Goal: Task Accomplishment & Management: Use online tool/utility

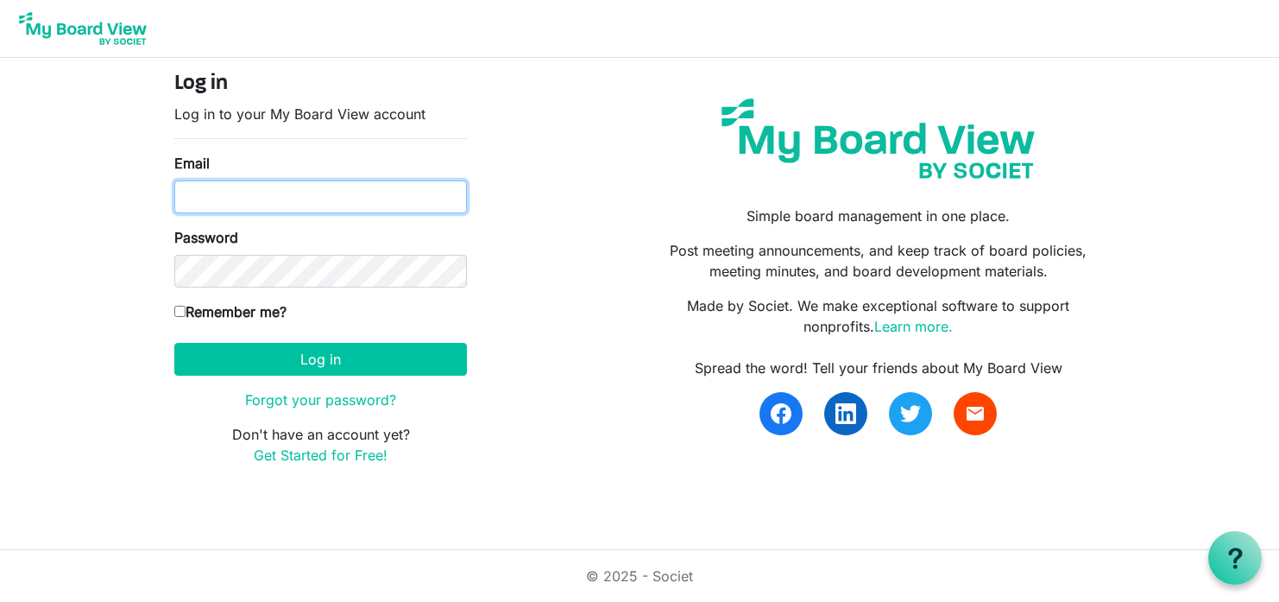
click at [374, 197] on input "Email" at bounding box center [320, 196] width 293 height 33
type input "[EMAIL_ADDRESS][DOMAIN_NAME]"
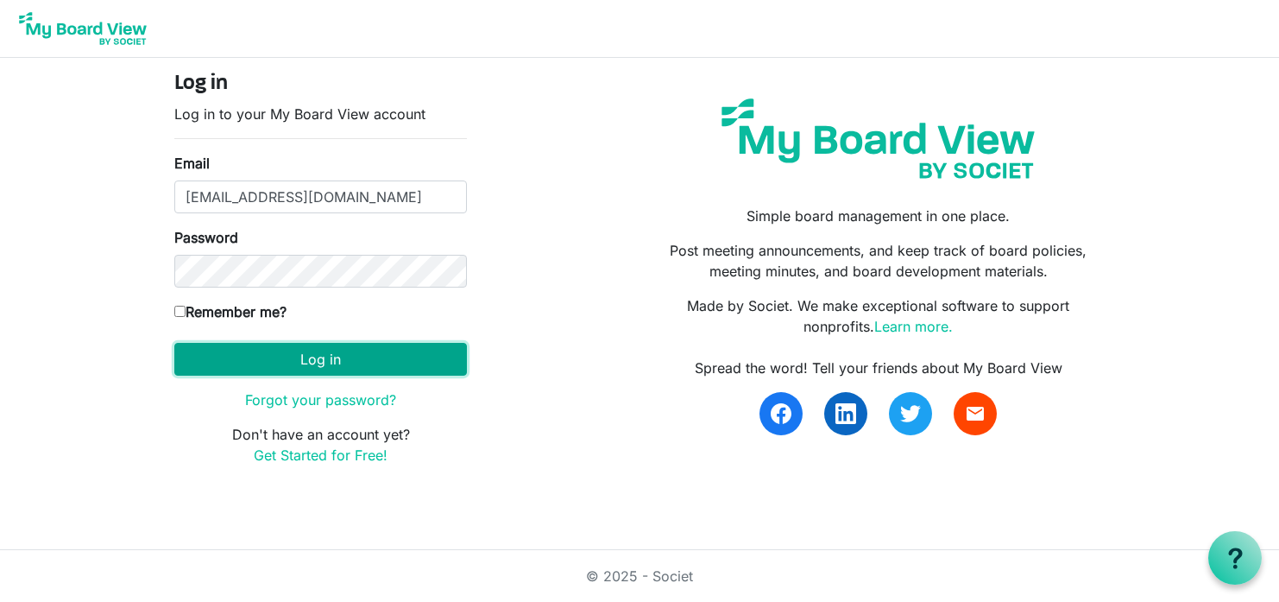
click at [245, 358] on button "Log in" at bounding box center [320, 359] width 293 height 33
click at [306, 357] on button "Log in" at bounding box center [320, 359] width 293 height 33
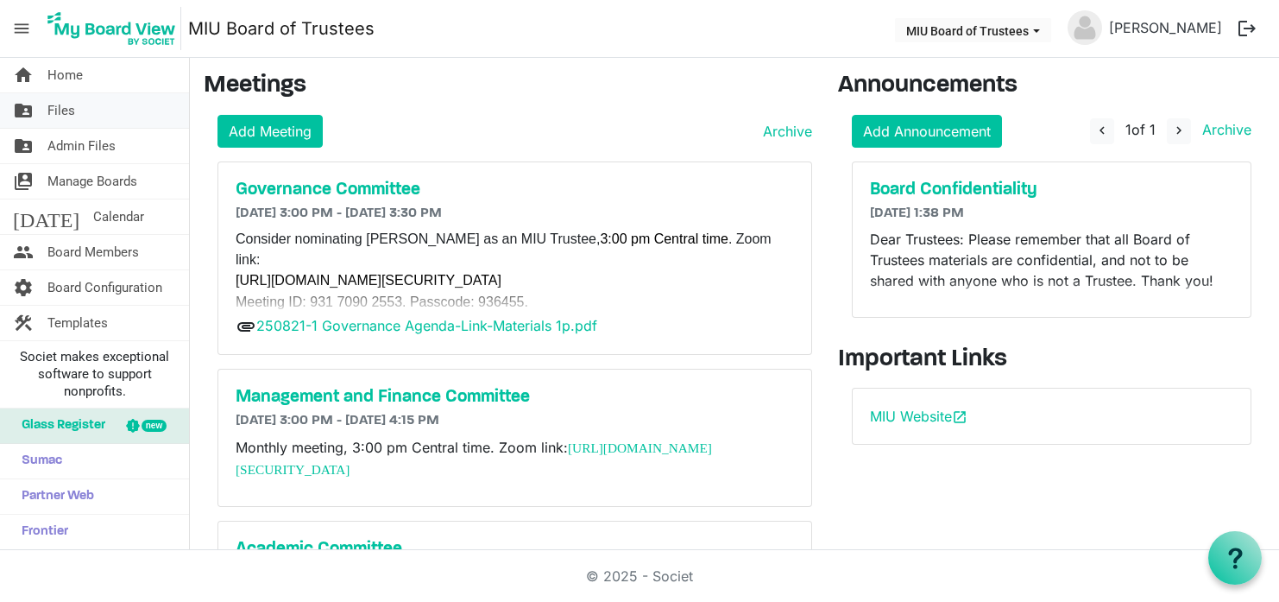
click at [62, 120] on span "Files" at bounding box center [61, 110] width 28 height 35
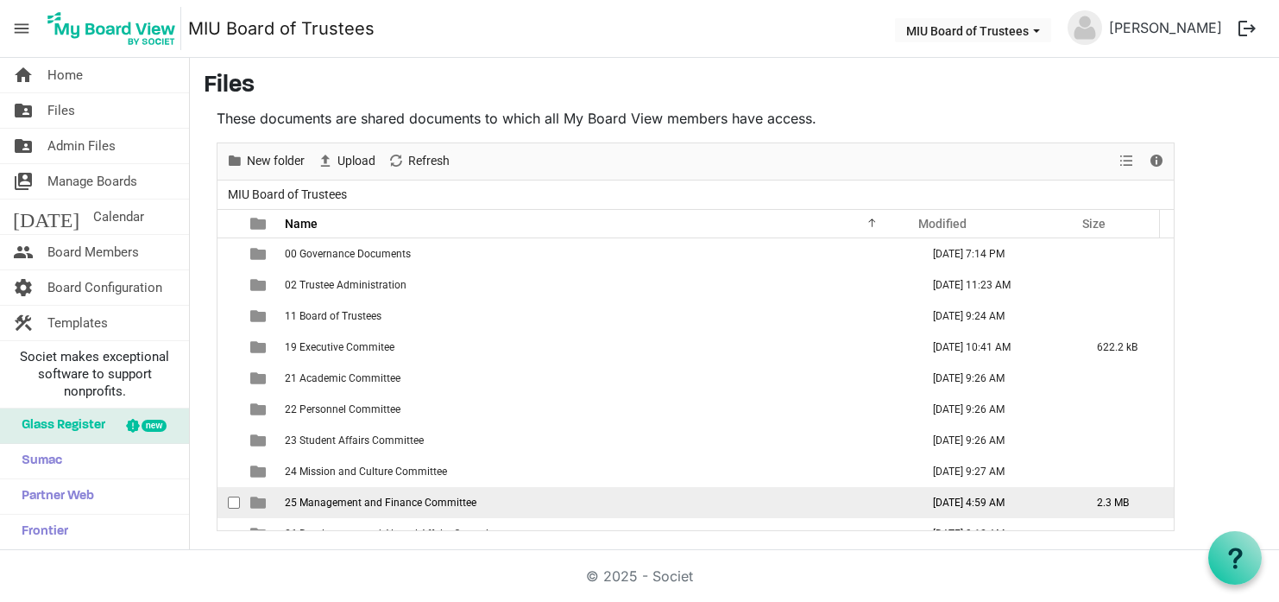
click at [367, 497] on span "25 Management and Finance Committee" at bounding box center [381, 502] width 192 height 12
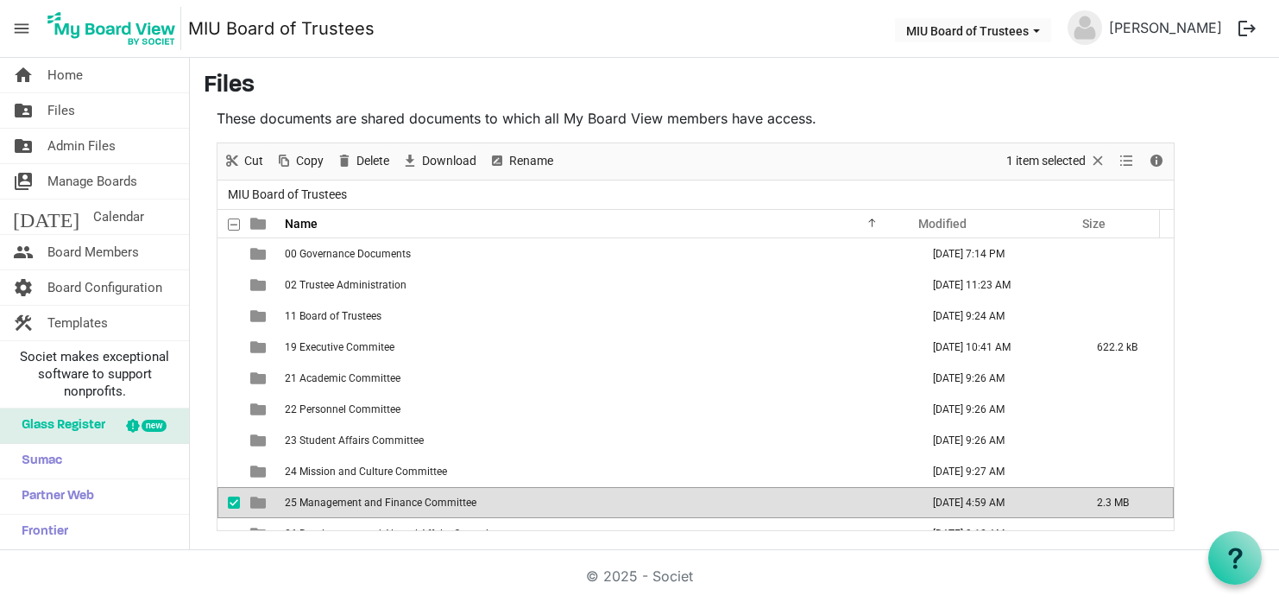
click at [367, 497] on span "25 Management and Finance Committee" at bounding box center [381, 502] width 192 height 12
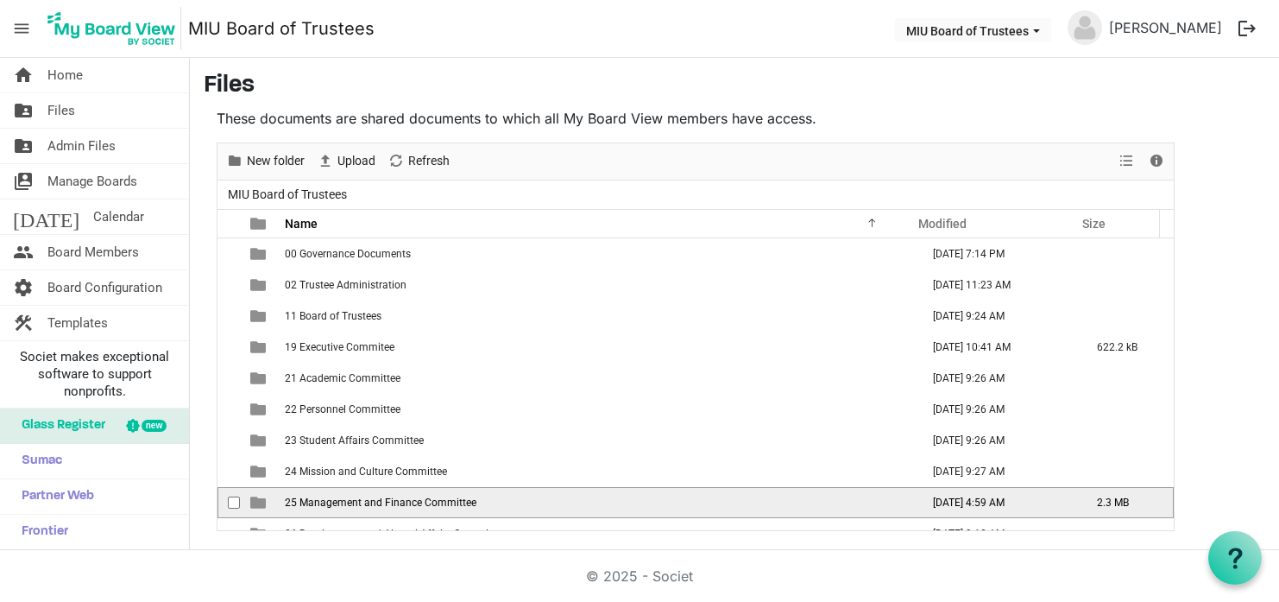
click at [367, 497] on span "25 Management and Finance Committee" at bounding box center [381, 502] width 192 height 12
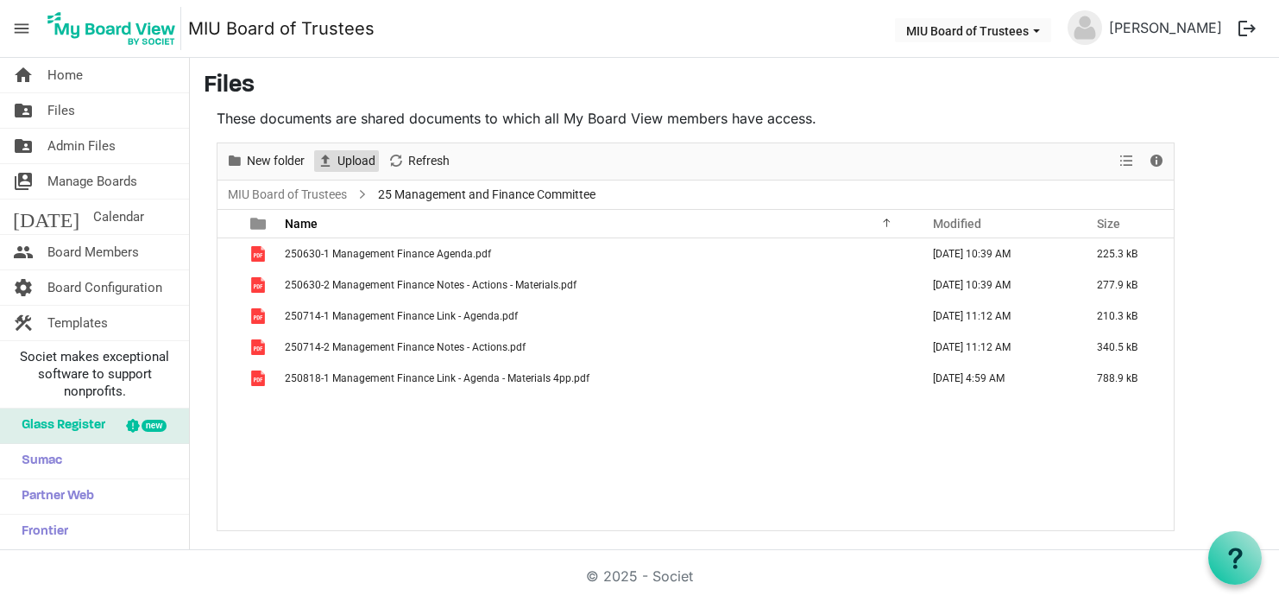
click at [353, 167] on span "Upload" at bounding box center [356, 161] width 41 height 22
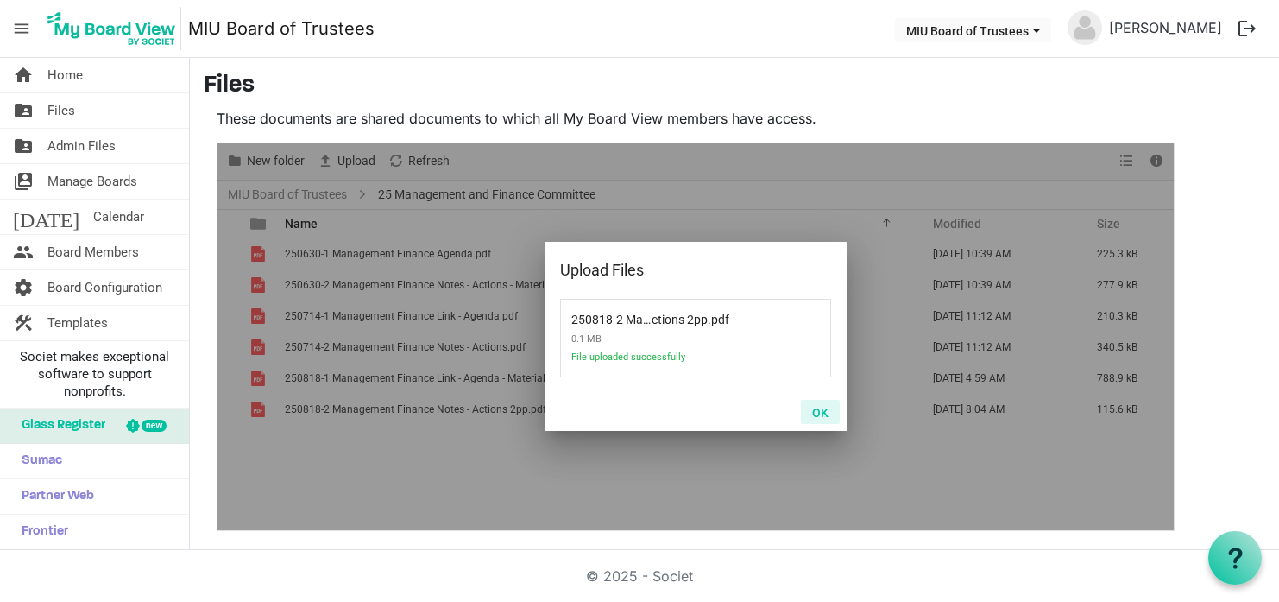
click at [820, 413] on button "OK" at bounding box center [820, 412] width 39 height 24
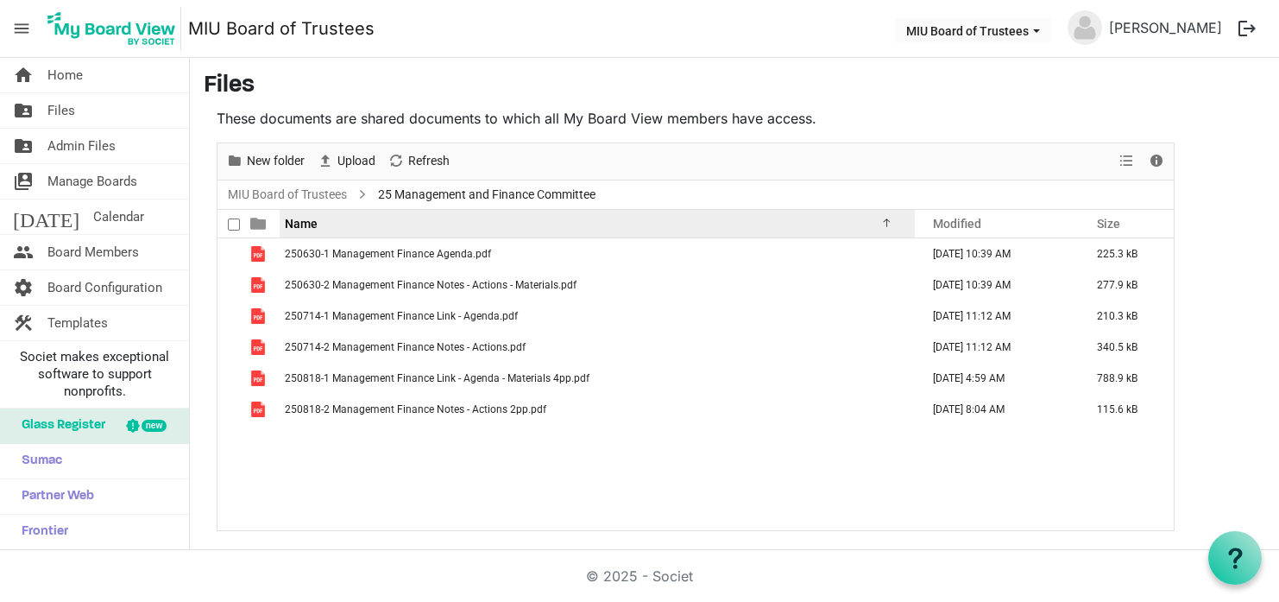
click at [483, 225] on div "Name" at bounding box center [591, 223] width 624 height 25
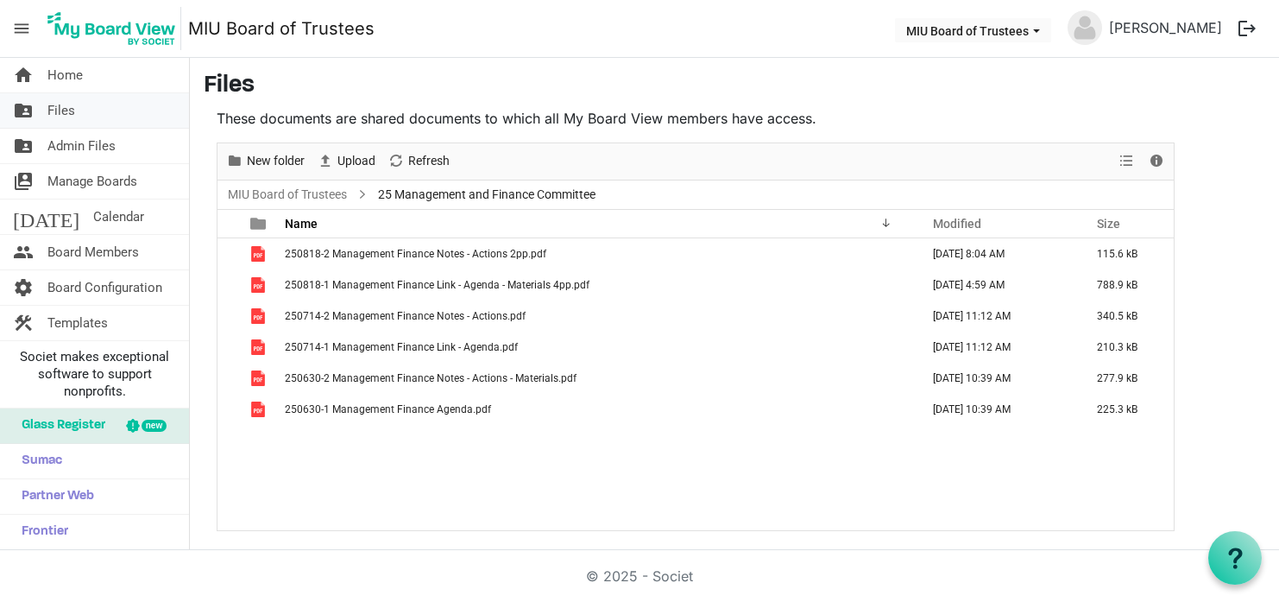
click at [57, 112] on span "Files" at bounding box center [61, 110] width 28 height 35
